Goal: Communication & Community: Answer question/provide support

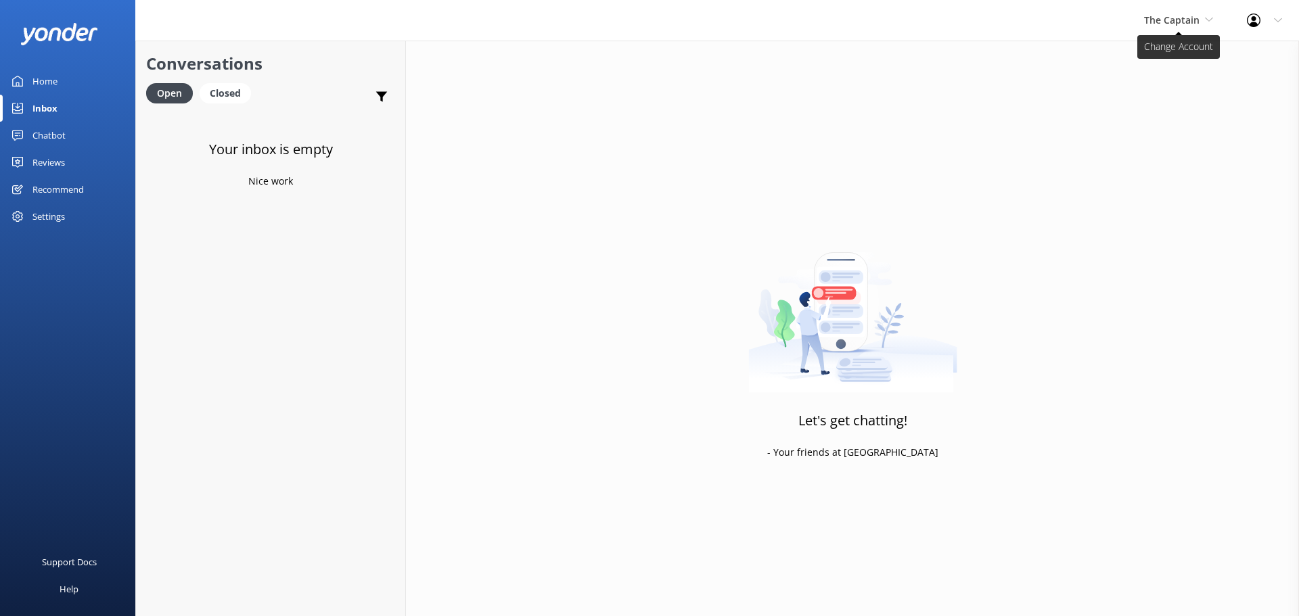
click at [1194, 25] on span "The Captain" at bounding box center [1171, 20] width 55 height 13
click at [1169, 51] on link "De [GEOGRAPHIC_DATA]" at bounding box center [1194, 57] width 135 height 32
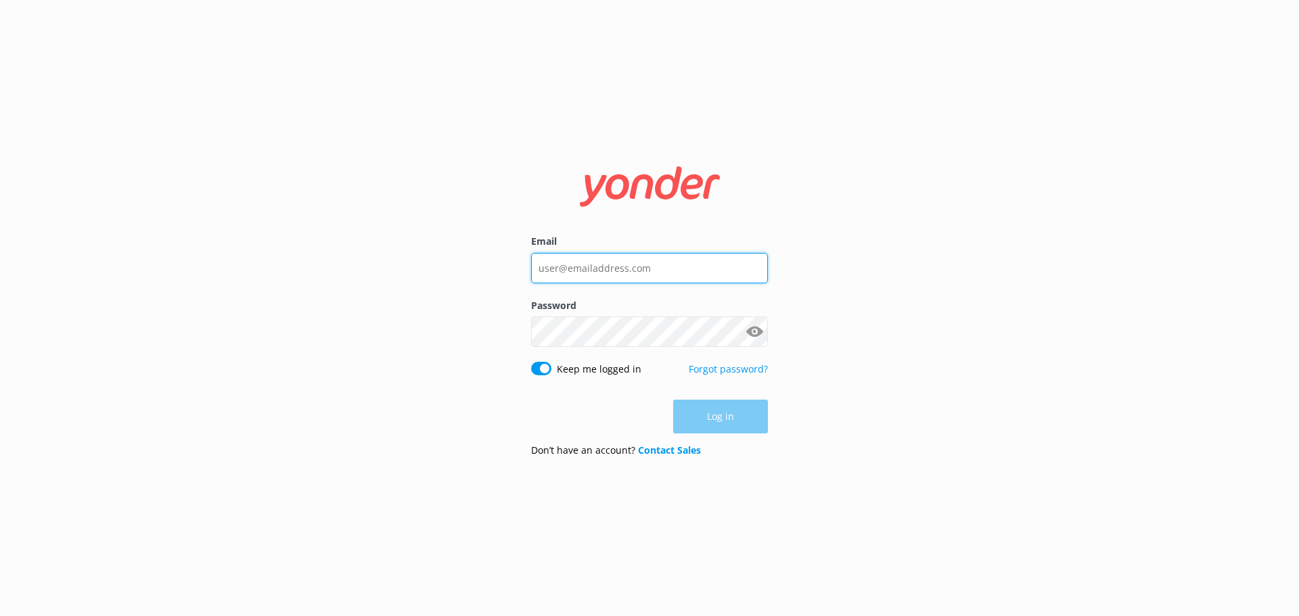
type input "[EMAIL_ADDRESS][DOMAIN_NAME]"
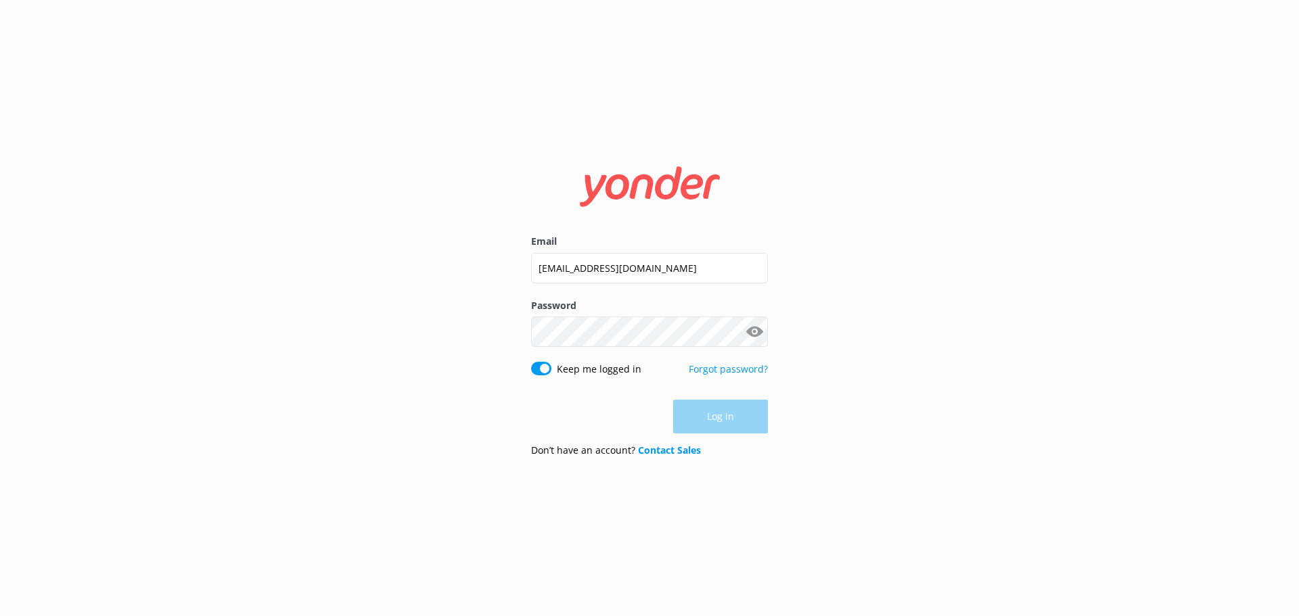
click at [745, 429] on div "Log in" at bounding box center [649, 417] width 237 height 34
click at [709, 421] on button "Log in" at bounding box center [720, 417] width 95 height 34
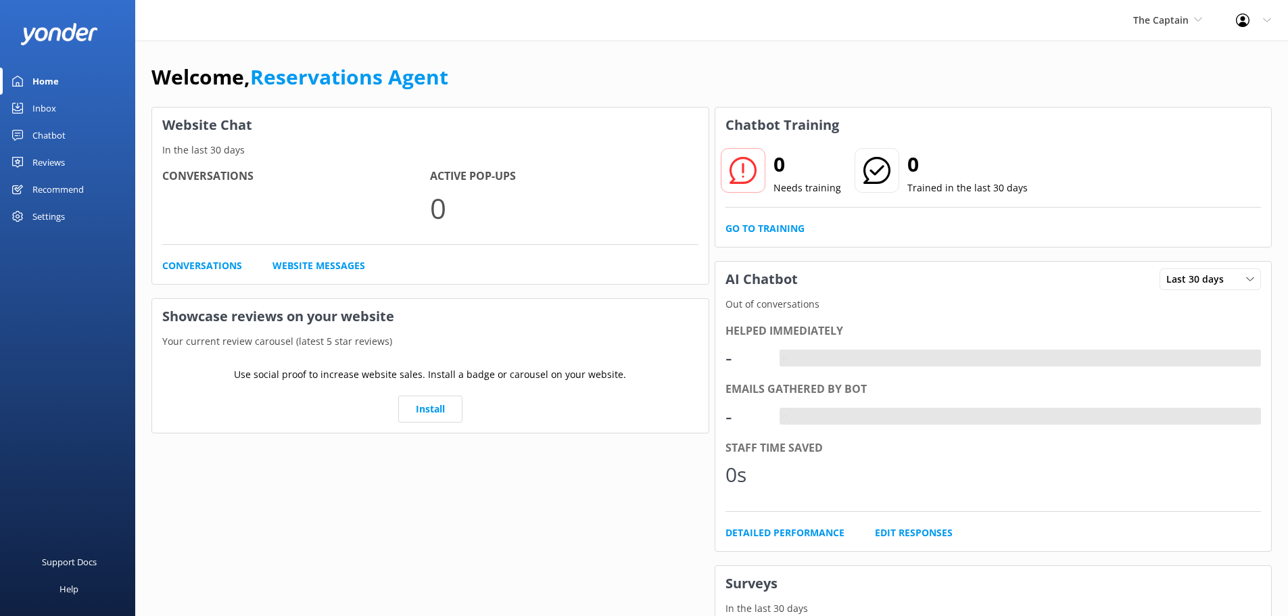
click at [63, 114] on link "Inbox" at bounding box center [67, 108] width 135 height 27
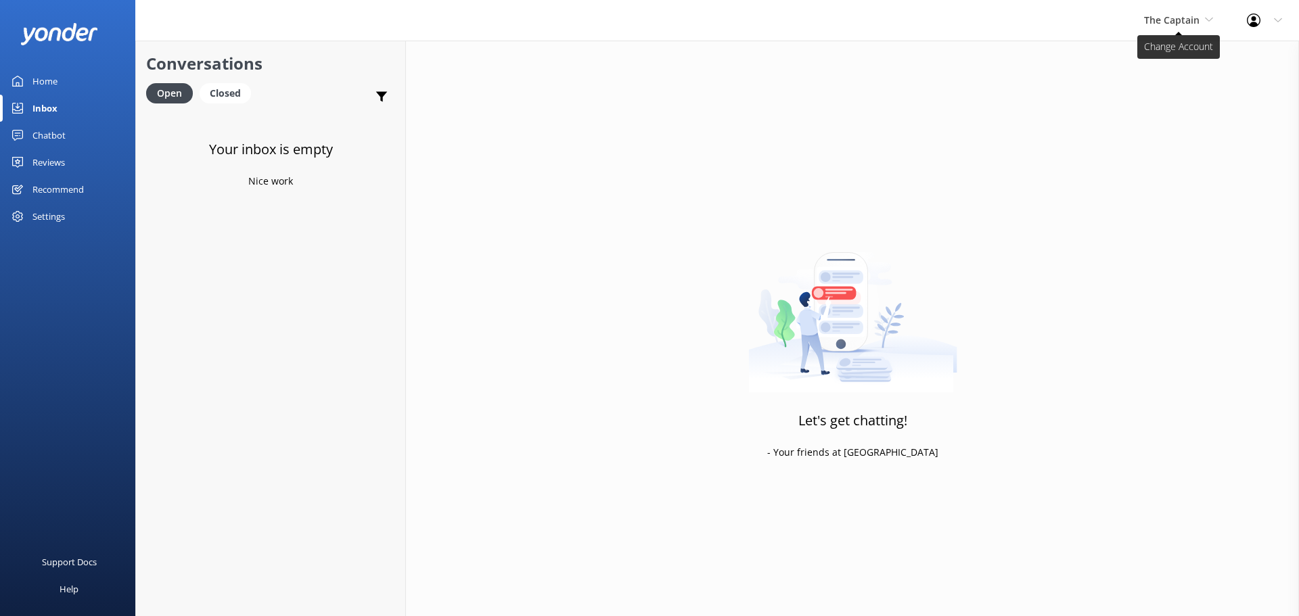
click at [1169, 18] on span "The Captain" at bounding box center [1171, 20] width 55 height 13
click at [1163, 85] on link "Aruba's Activities Expert" at bounding box center [1194, 89] width 135 height 32
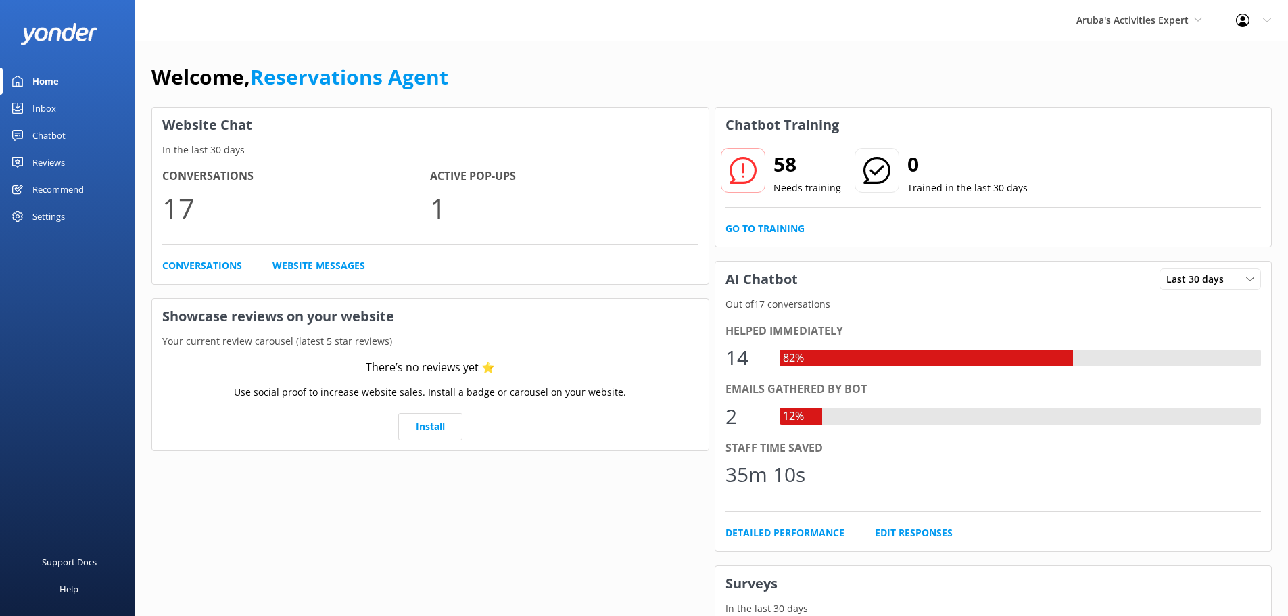
click at [60, 109] on link "Inbox" at bounding box center [67, 108] width 135 height 27
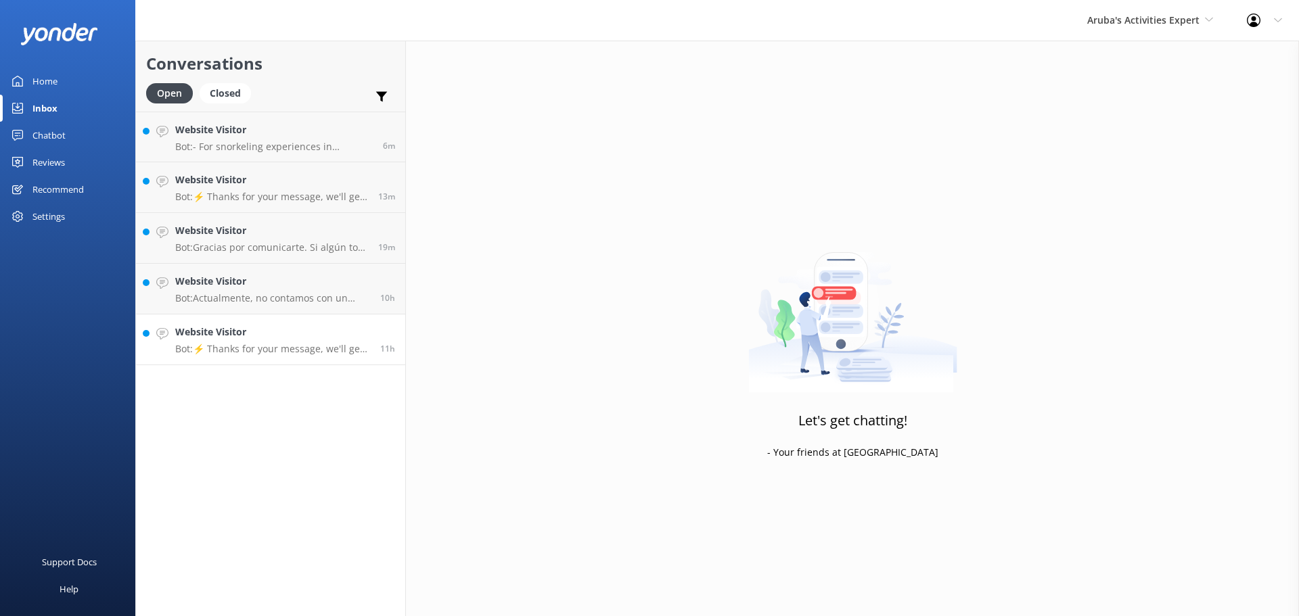
click at [320, 340] on div "Website Visitor Bot: ⚡ Thanks for your message, we'll get back to you as soon a…" at bounding box center [272, 340] width 195 height 30
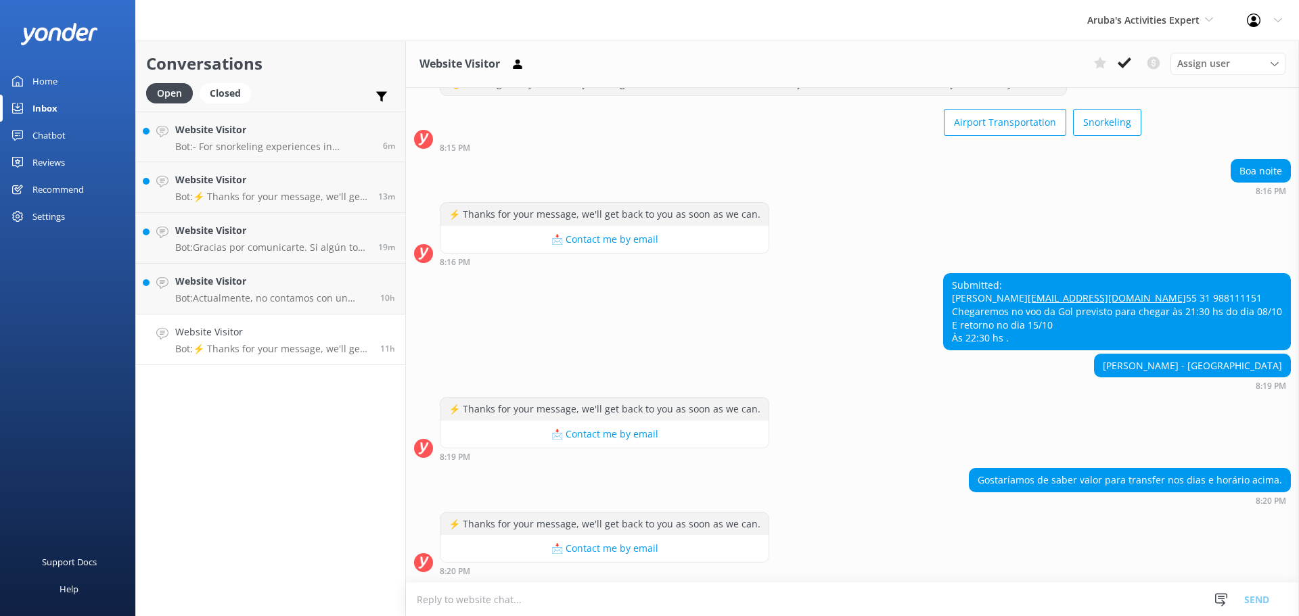
scroll to position [78, 0]
click at [655, 602] on textarea at bounding box center [852, 599] width 893 height 33
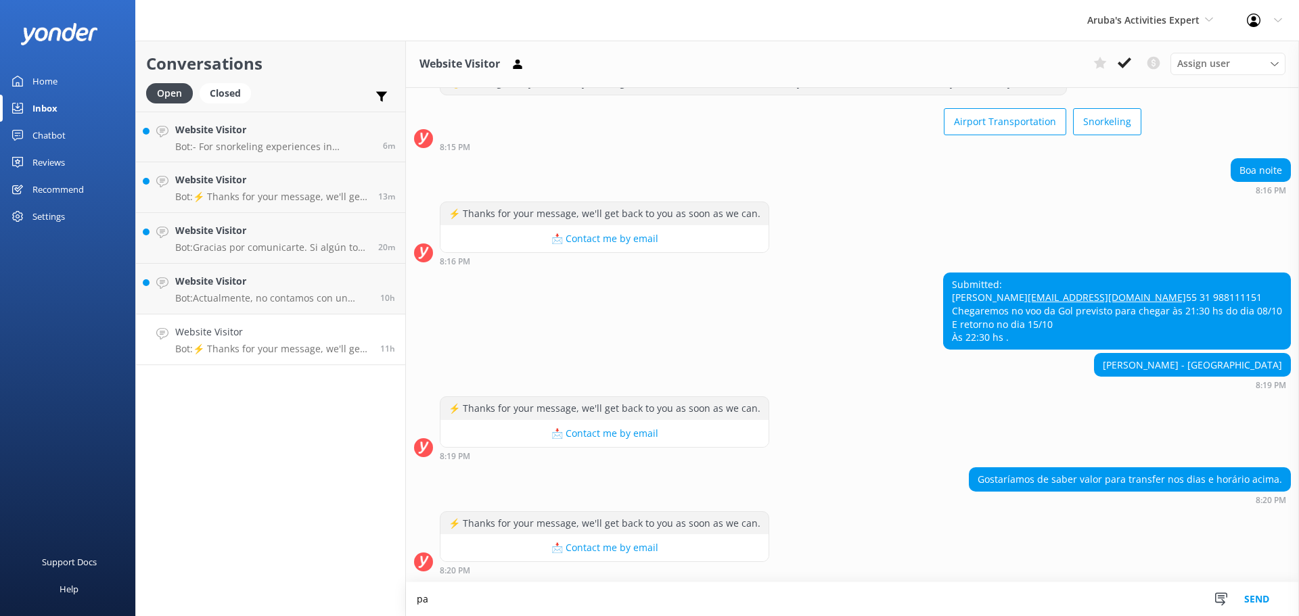
scroll to position [78, 0]
type textarea "para transfer envia un correo al [EMAIL_ADDRESS][DOMAIN_NAME]"
click at [1253, 598] on button "Send" at bounding box center [1256, 599] width 51 height 34
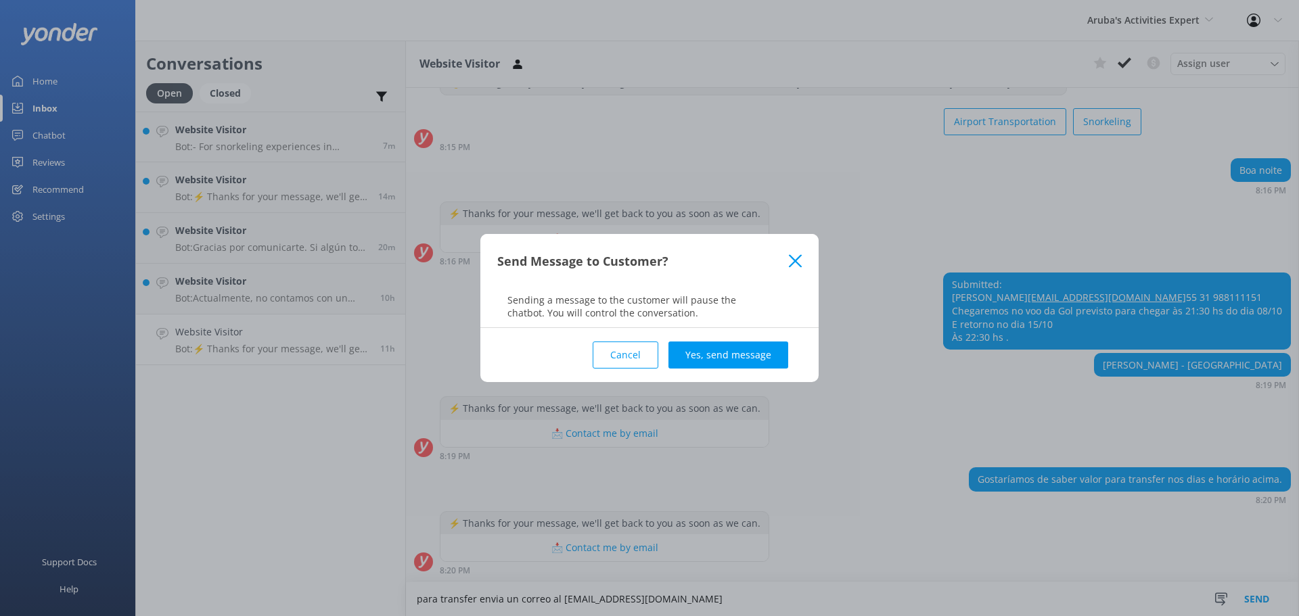
click at [706, 369] on div "Cancel Yes, send message" at bounding box center [649, 355] width 304 height 54
click at [711, 363] on button "Yes, send message" at bounding box center [728, 355] width 120 height 27
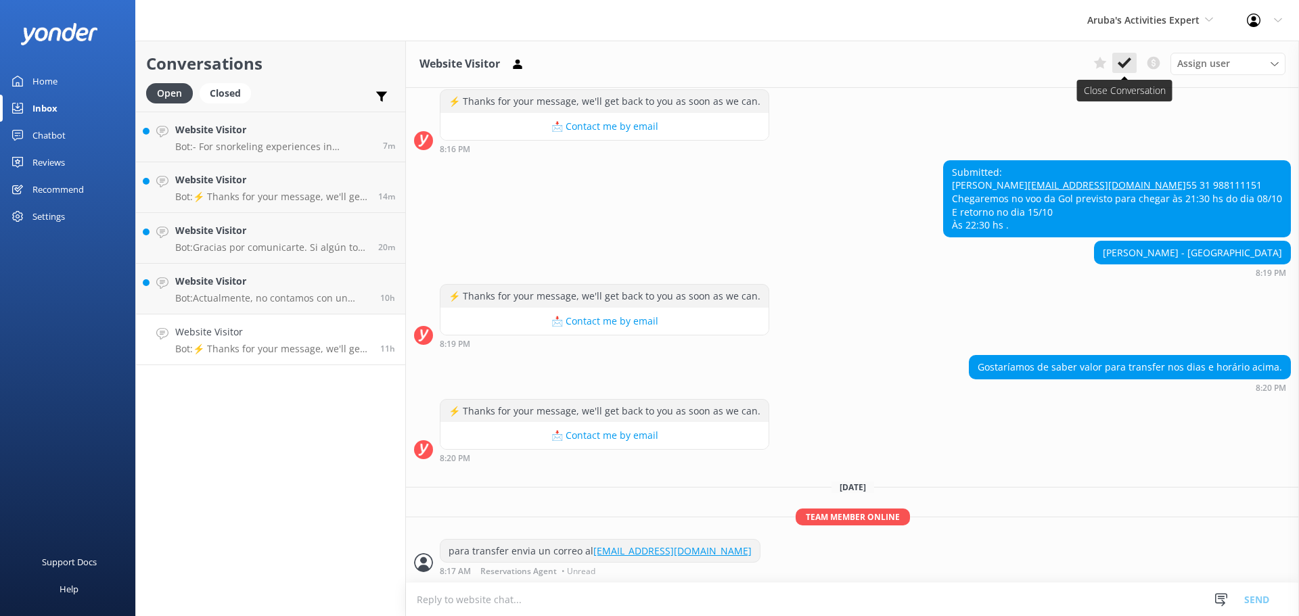
scroll to position [191, 0]
click at [1119, 57] on icon at bounding box center [1124, 63] width 14 height 14
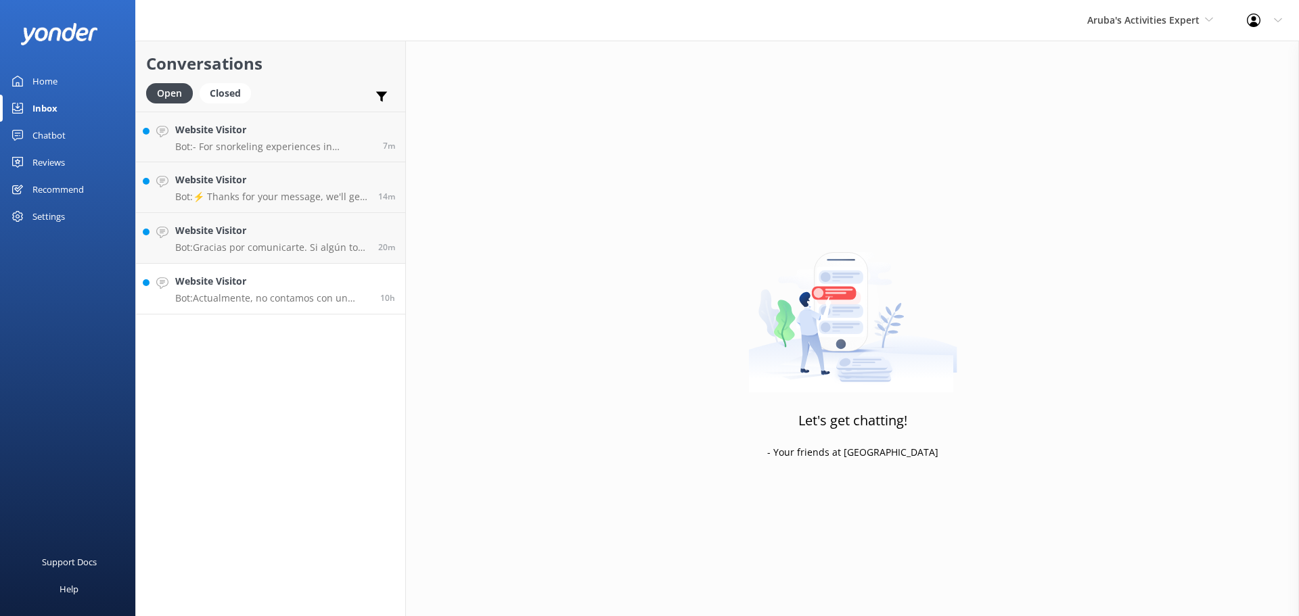
click at [254, 277] on h4 "Website Visitor" at bounding box center [272, 281] width 195 height 15
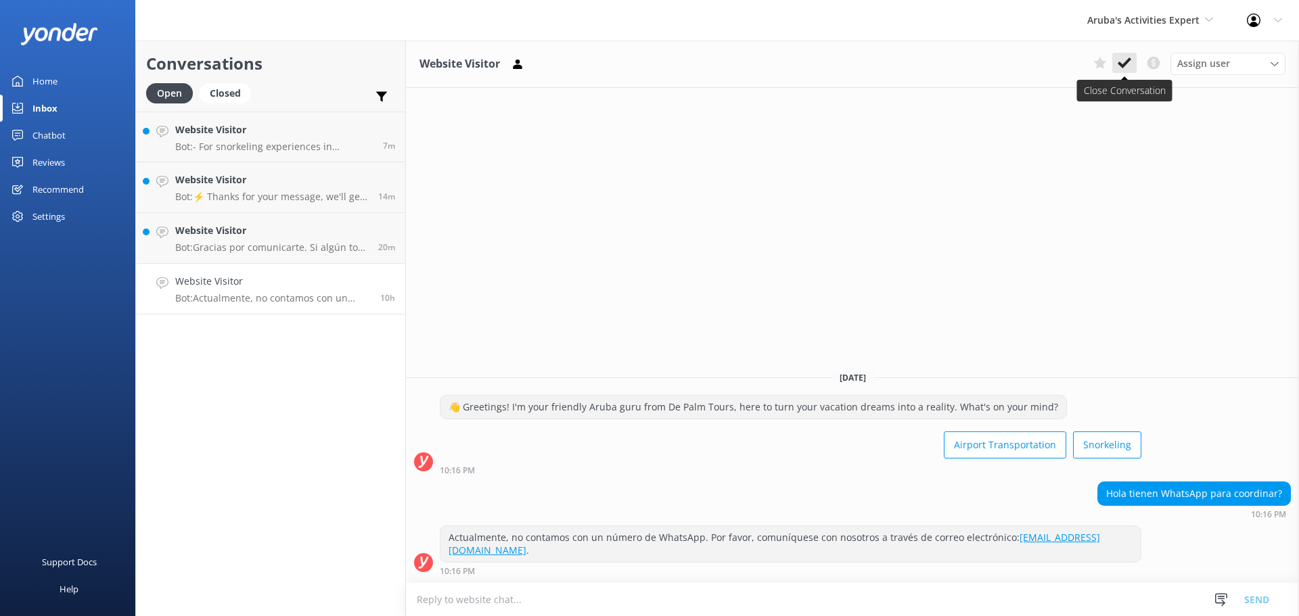
click at [1121, 69] on icon at bounding box center [1124, 63] width 14 height 14
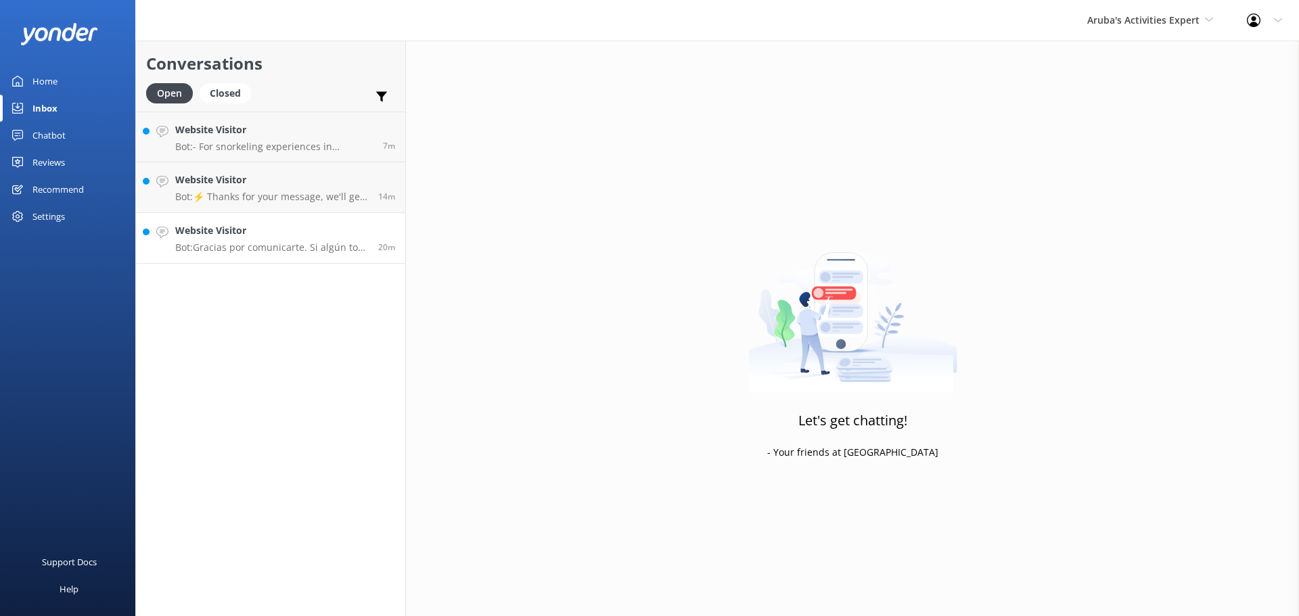
click at [302, 245] on p "Bot: Gracias por comunicarte. Si algún tour o actividad se cancela debido a la …" at bounding box center [271, 247] width 193 height 12
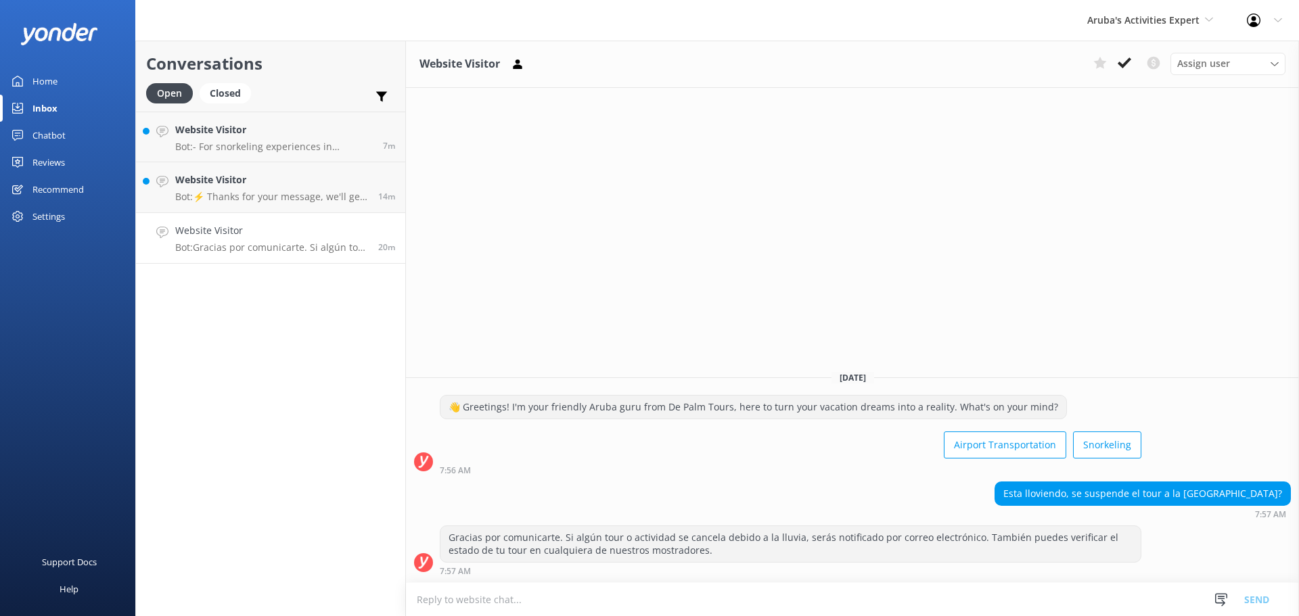
click at [503, 607] on textarea at bounding box center [852, 599] width 893 height 33
type textarea "no no hemos cancelado"
click at [1249, 595] on button "Send" at bounding box center [1256, 599] width 51 height 34
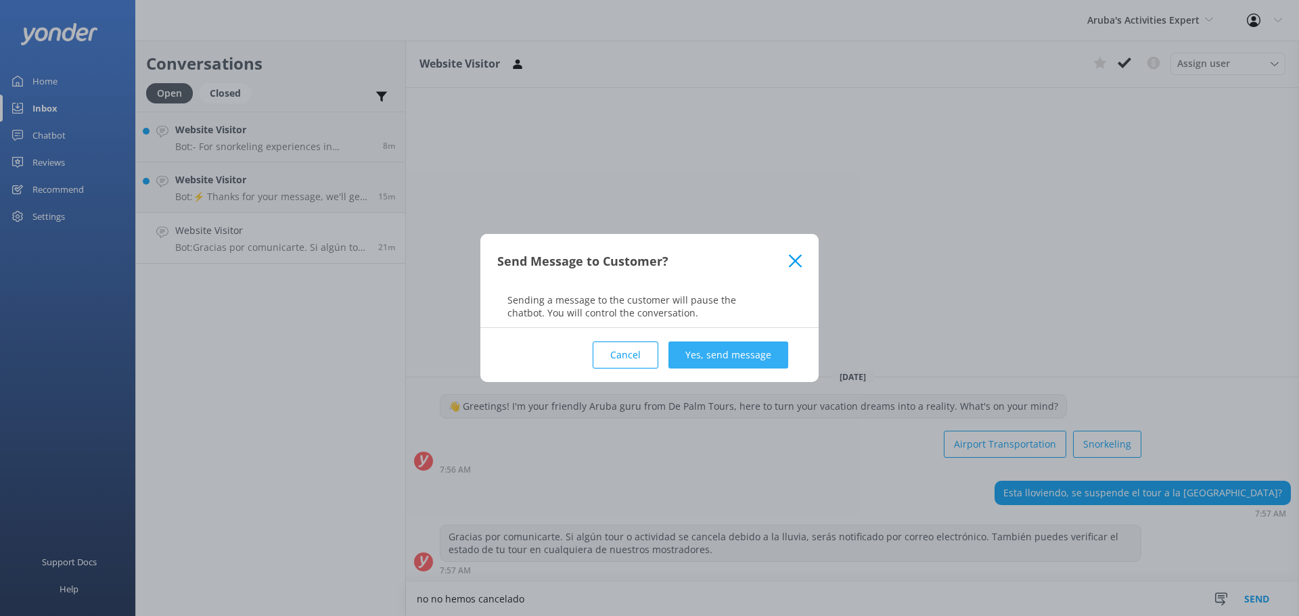
click at [759, 350] on button "Yes, send message" at bounding box center [728, 355] width 120 height 27
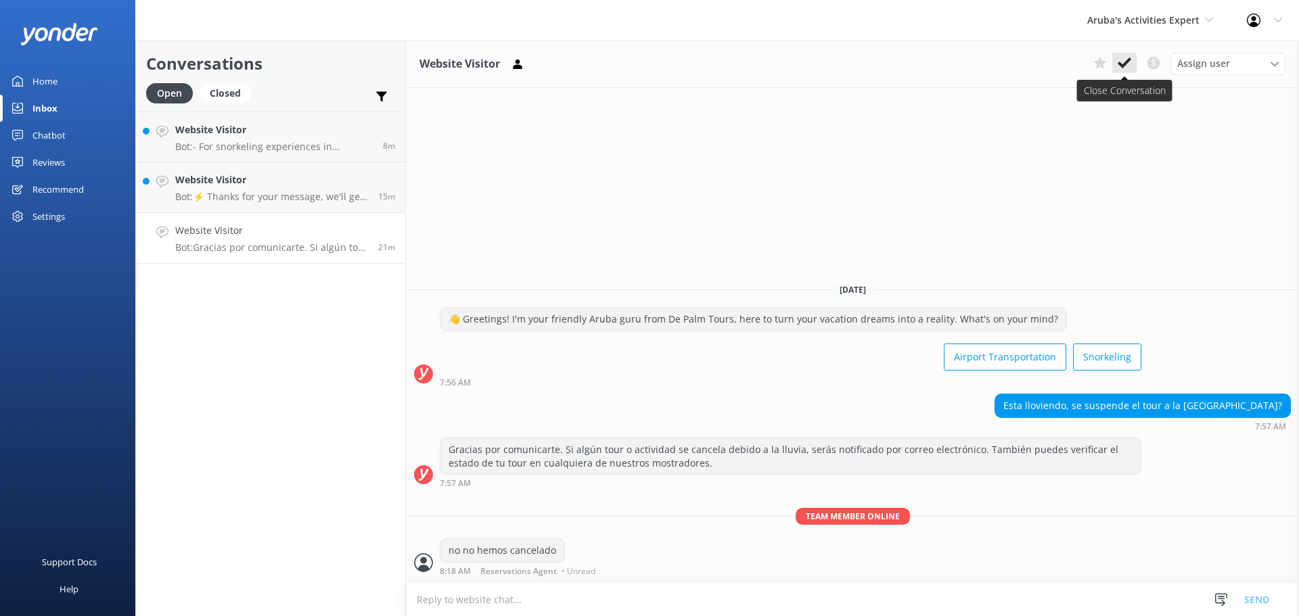
click at [1124, 60] on icon at bounding box center [1124, 63] width 14 height 14
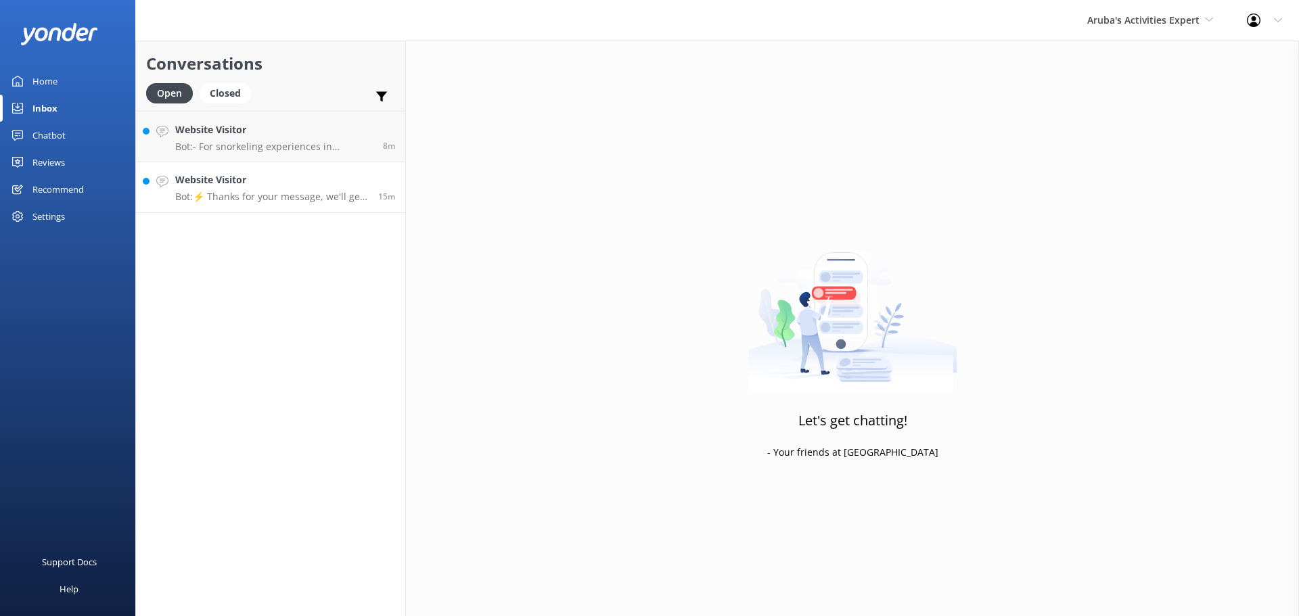
click at [308, 189] on div "Website Visitor Bot: ⚡ Thanks for your message, we'll get back to you as soon a…" at bounding box center [271, 187] width 193 height 30
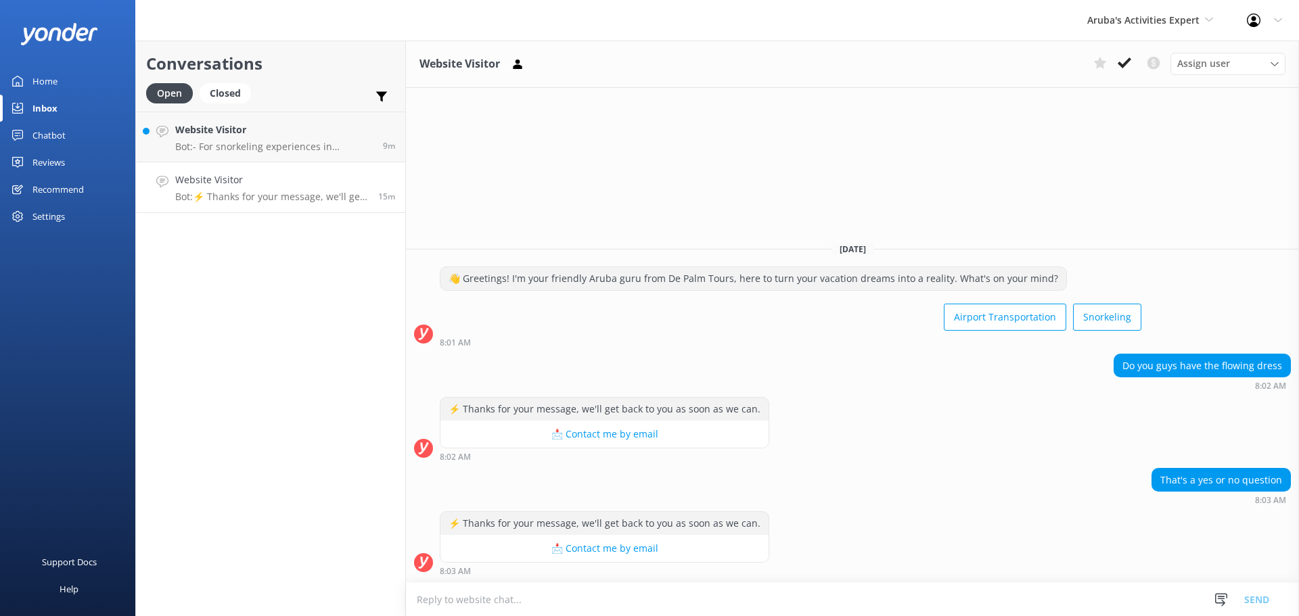
click at [744, 590] on textarea at bounding box center [852, 599] width 893 height 33
type textarea "no"
click at [1261, 604] on button "Send" at bounding box center [1256, 599] width 51 height 34
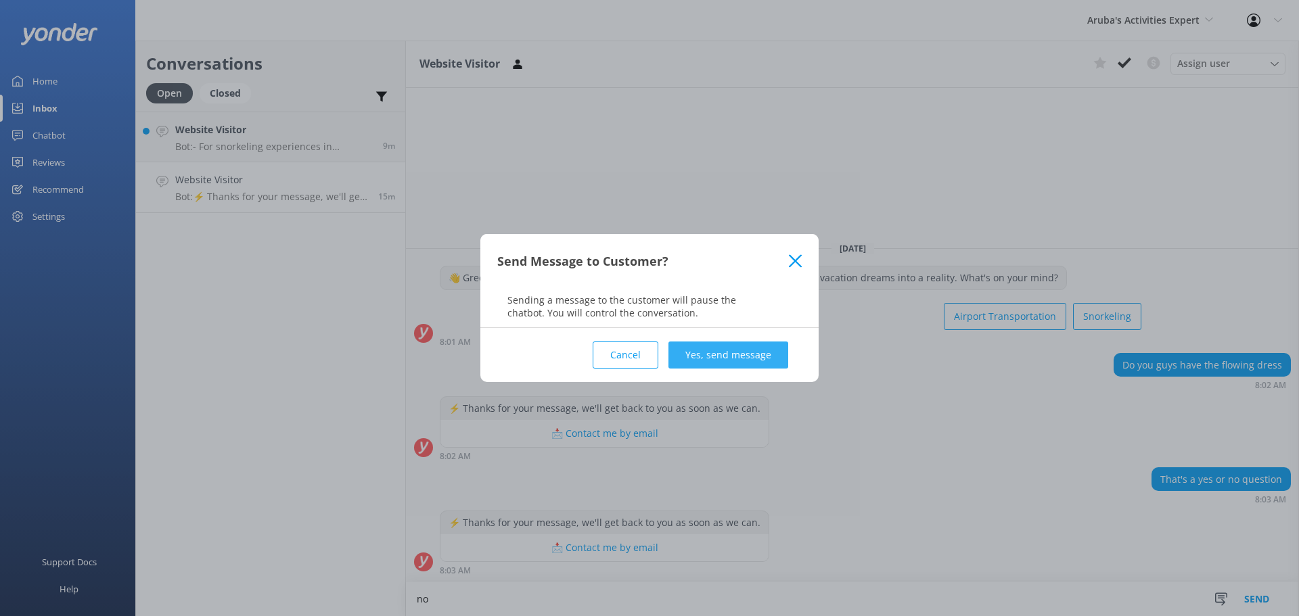
click at [732, 364] on button "Yes, send message" at bounding box center [728, 355] width 120 height 27
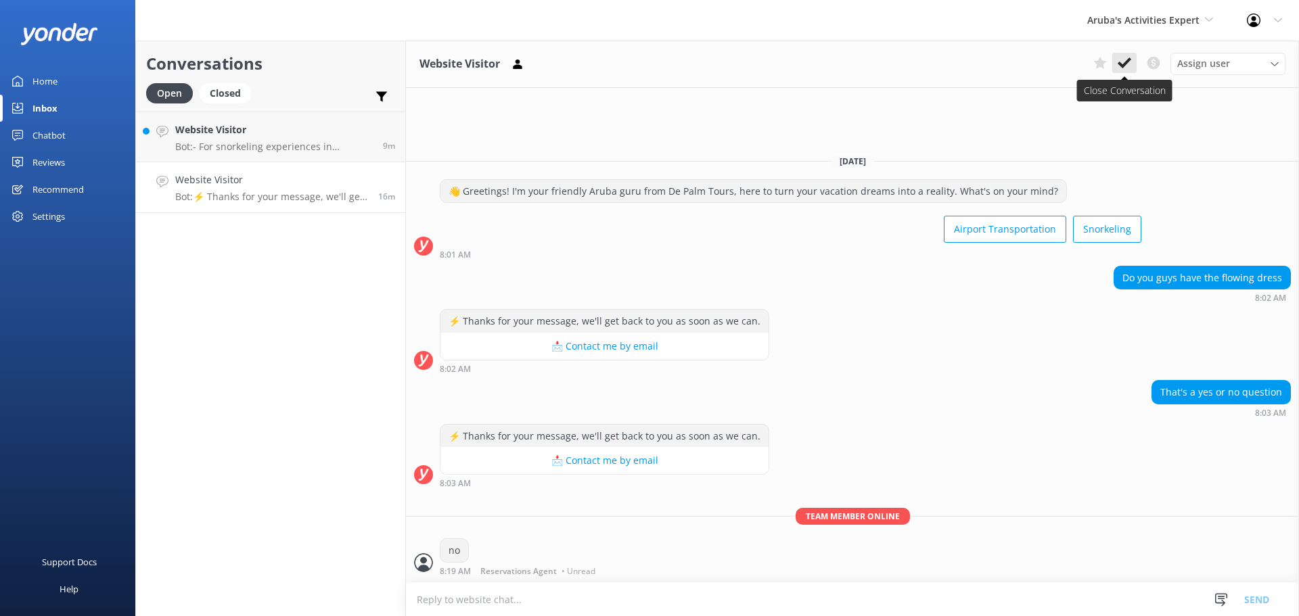
click at [1128, 57] on icon at bounding box center [1124, 63] width 14 height 14
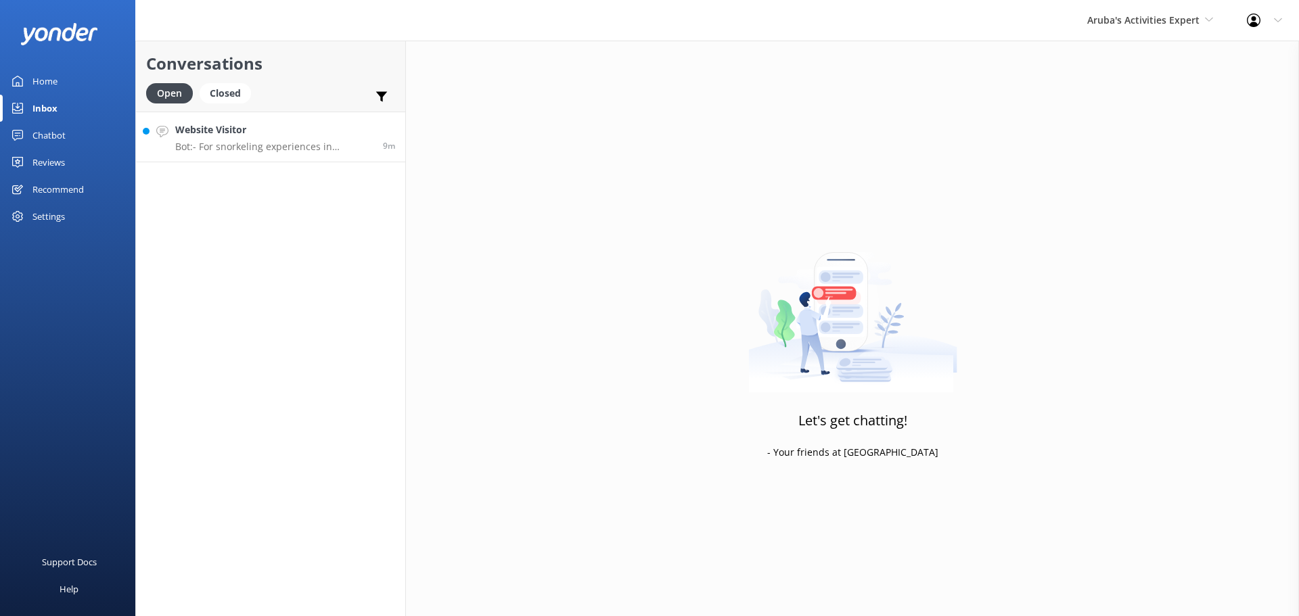
click at [248, 137] on h4 "Website Visitor" at bounding box center [273, 129] width 197 height 15
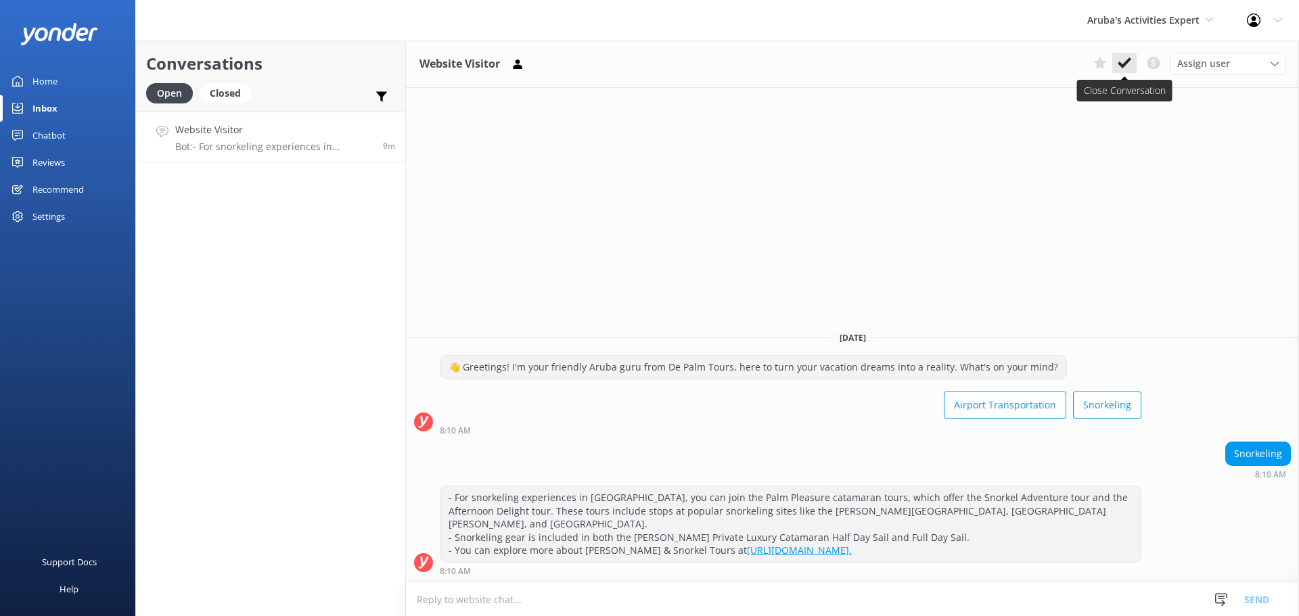
click at [1124, 71] on button at bounding box center [1124, 63] width 24 height 20
